Goal: Information Seeking & Learning: Check status

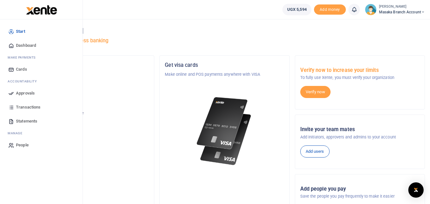
click at [19, 121] on span "Statements" at bounding box center [26, 121] width 21 height 6
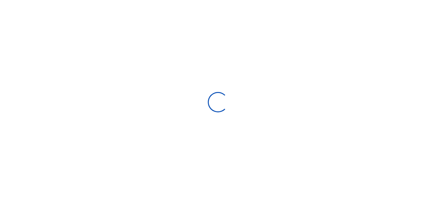
select select "ALL"
type input "[DATE] - [DATE]"
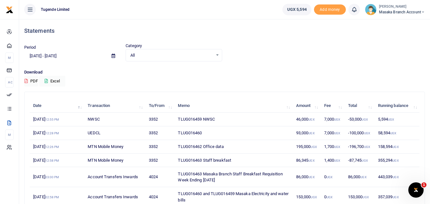
click at [194, 131] on td "TLUG016460" at bounding box center [233, 134] width 118 height 14
copy td "TLUG016460"
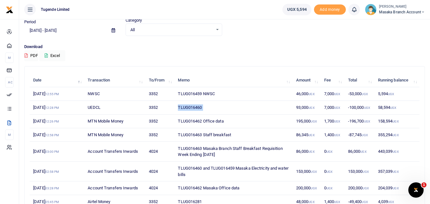
scroll to position [38, 0]
